Goal: Navigation & Orientation: Find specific page/section

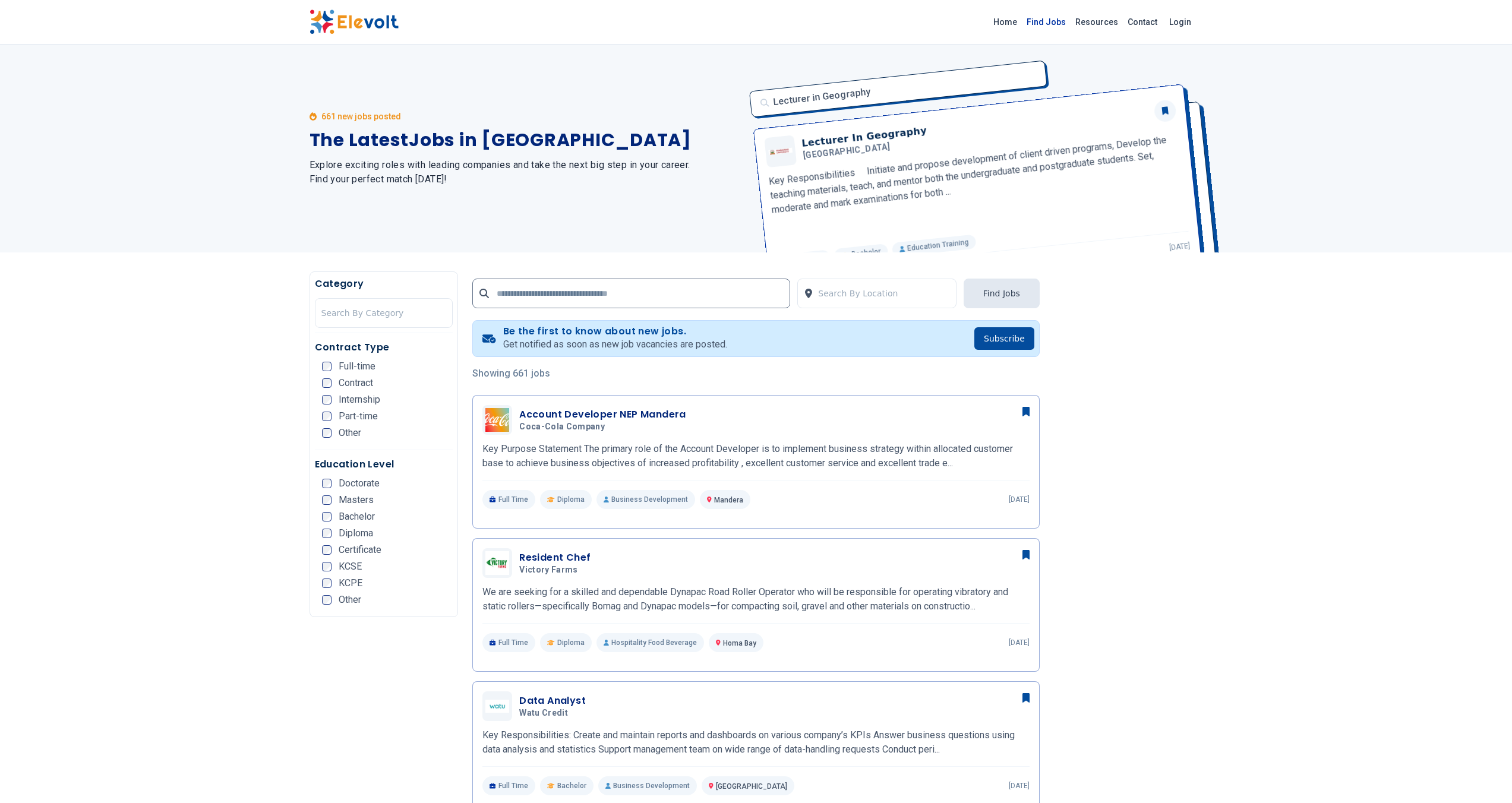
click at [1064, 20] on link "Find Jobs" at bounding box center [1046, 22] width 49 height 19
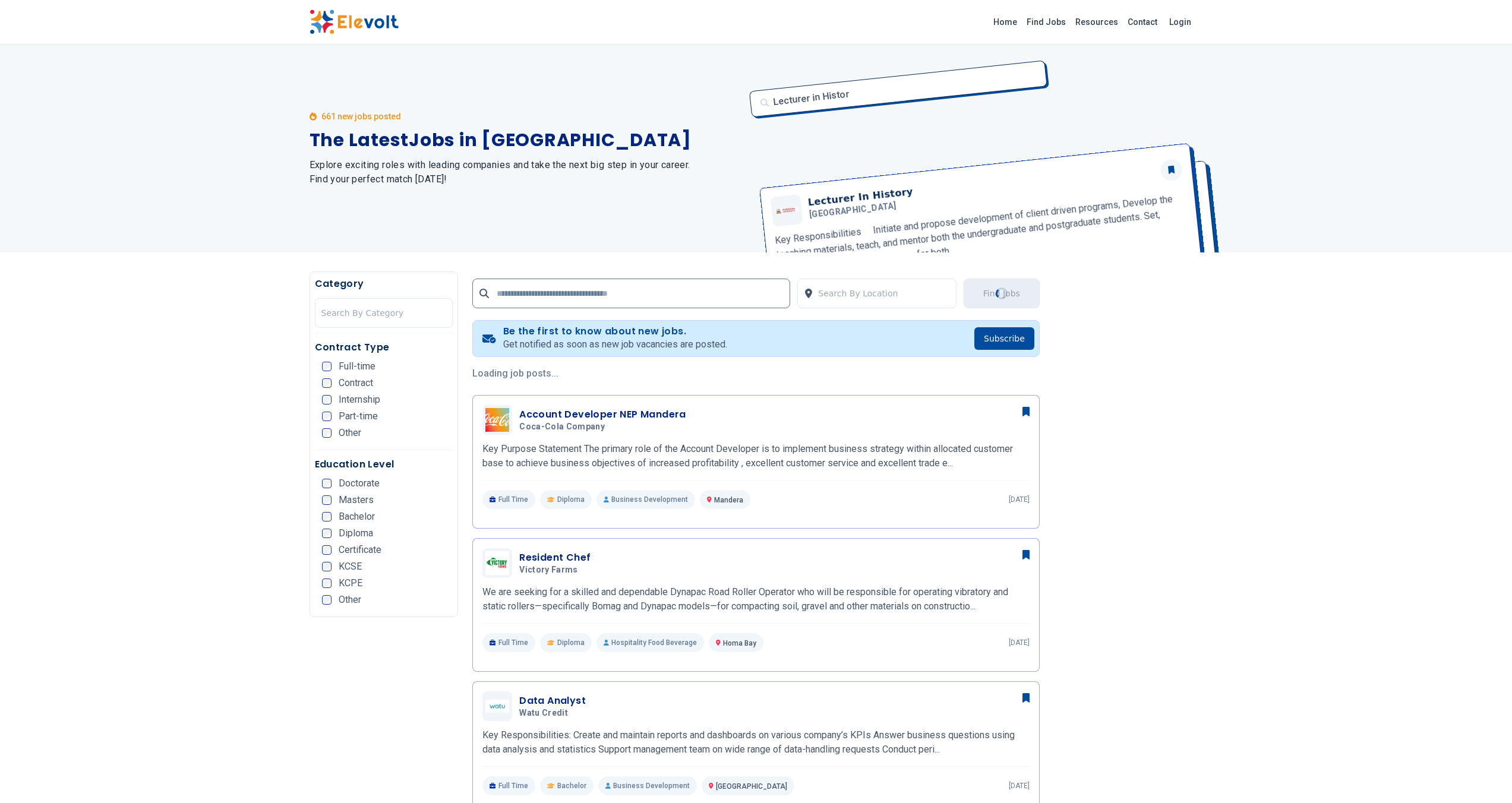
click at [380, 28] on img at bounding box center [354, 22] width 89 height 25
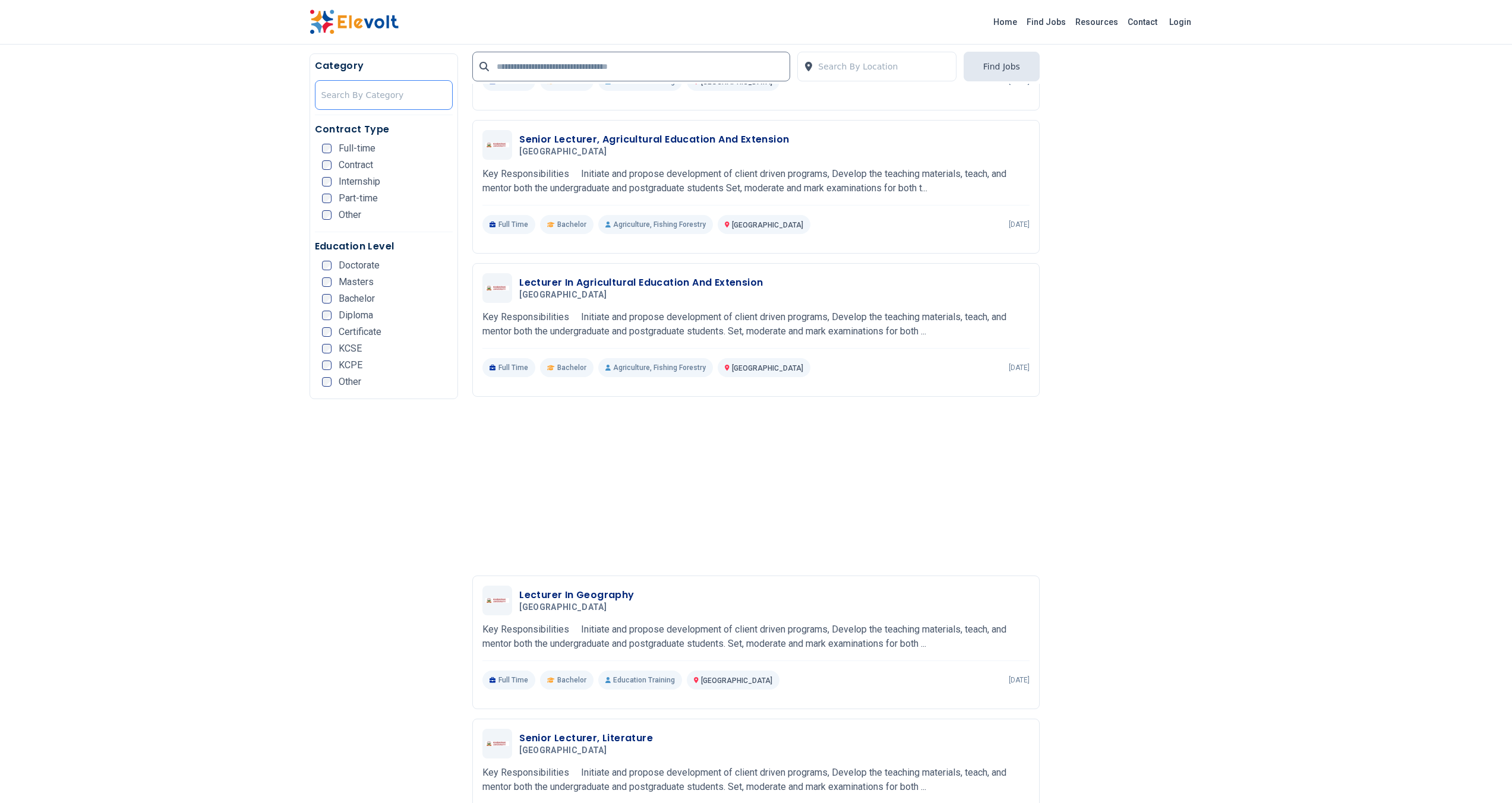
scroll to position [2425, 0]
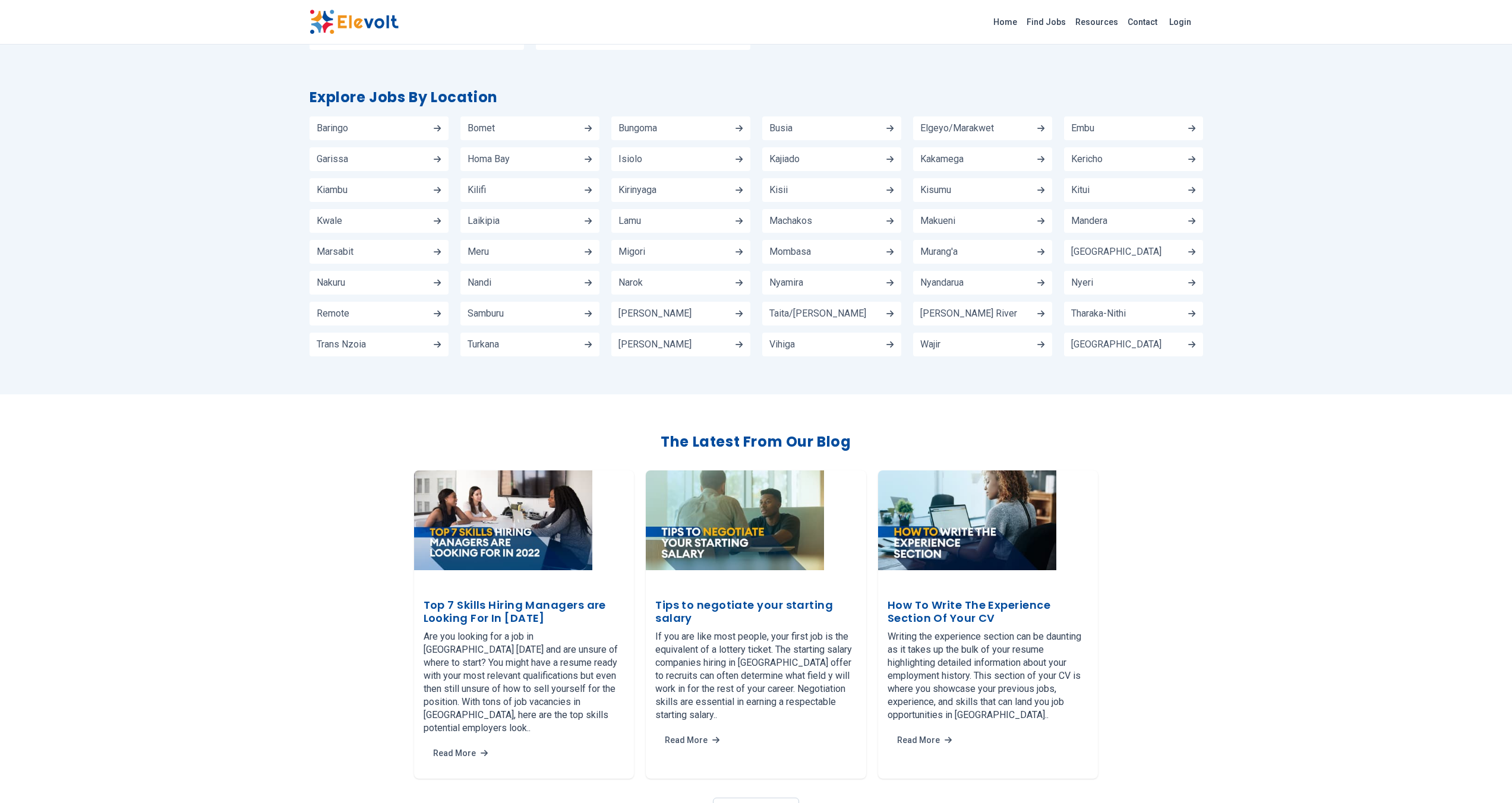
scroll to position [1858, 0]
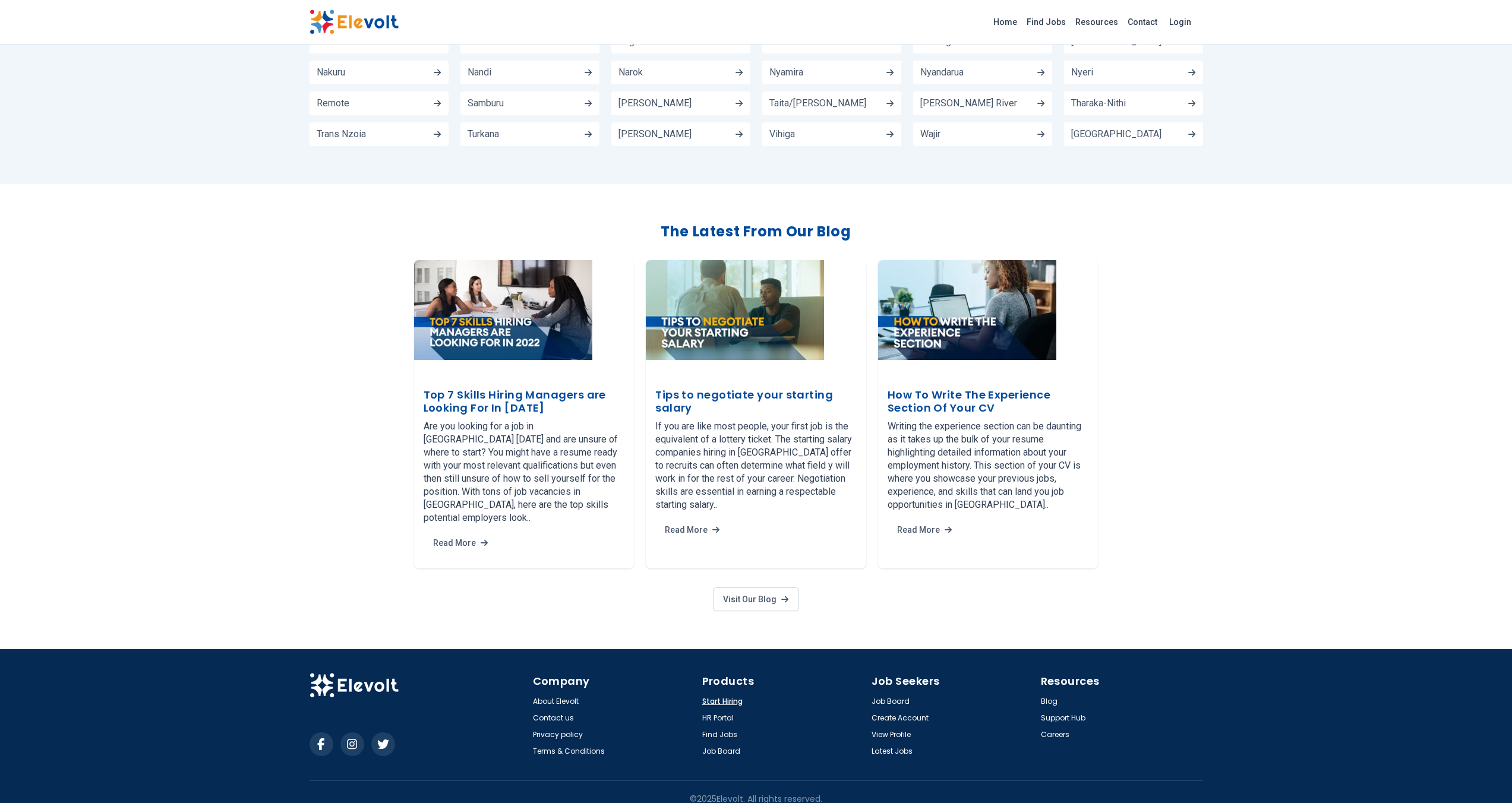
click at [714, 696] on link "Start Hiring" at bounding box center [723, 701] width 41 height 10
